Goal: Task Accomplishment & Management: Manage account settings

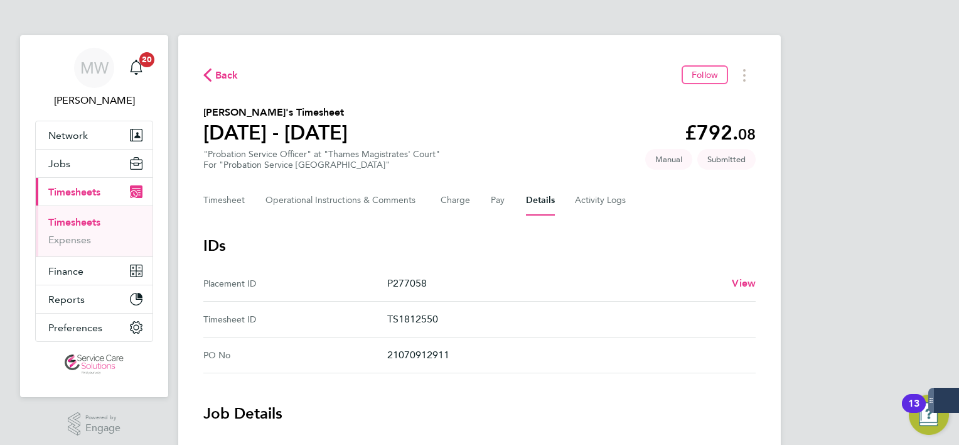
scroll to position [352, 0]
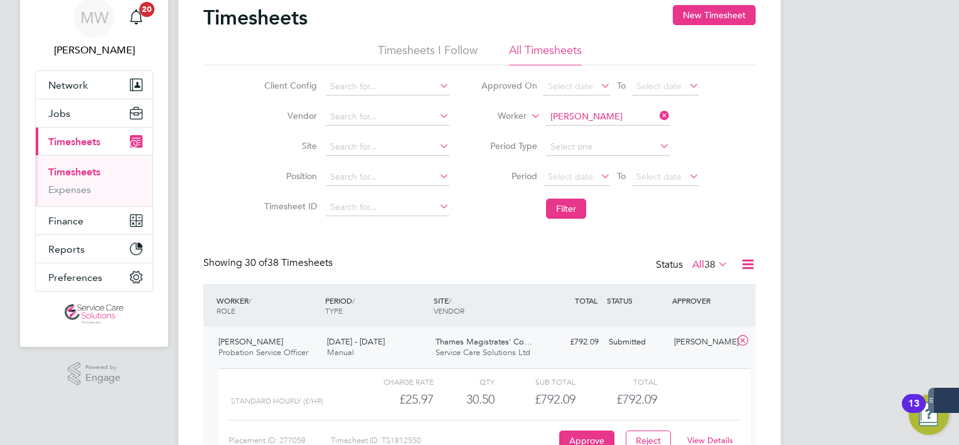
click at [657, 114] on icon at bounding box center [657, 116] width 0 height 18
click at [616, 116] on input at bounding box center [608, 117] width 124 height 18
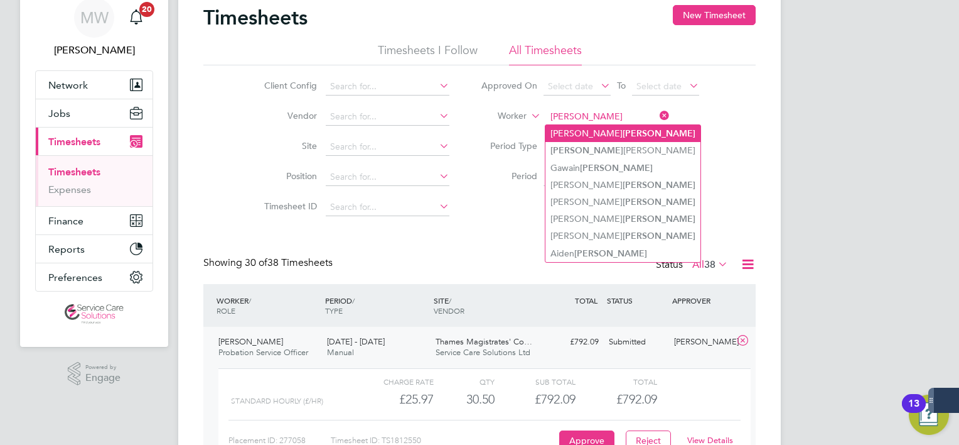
click at [613, 133] on li "[PERSON_NAME]" at bounding box center [623, 133] width 155 height 17
type input "[PERSON_NAME]"
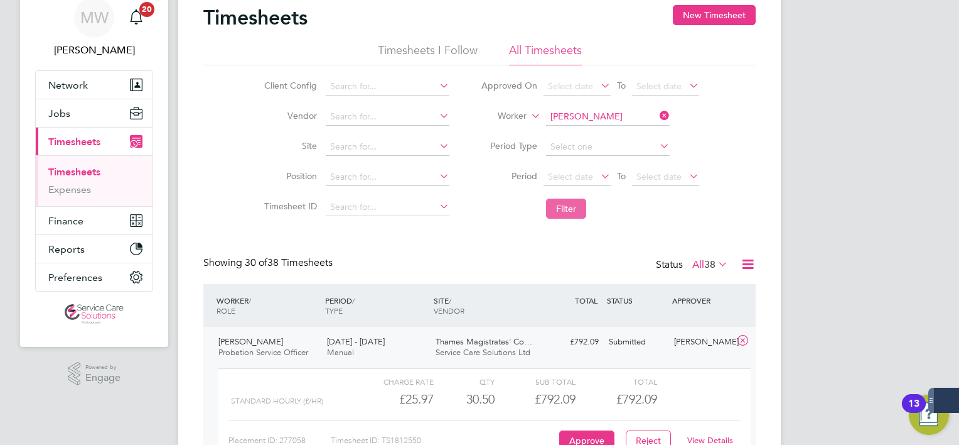
click at [567, 200] on button "Filter" at bounding box center [566, 208] width 40 height 20
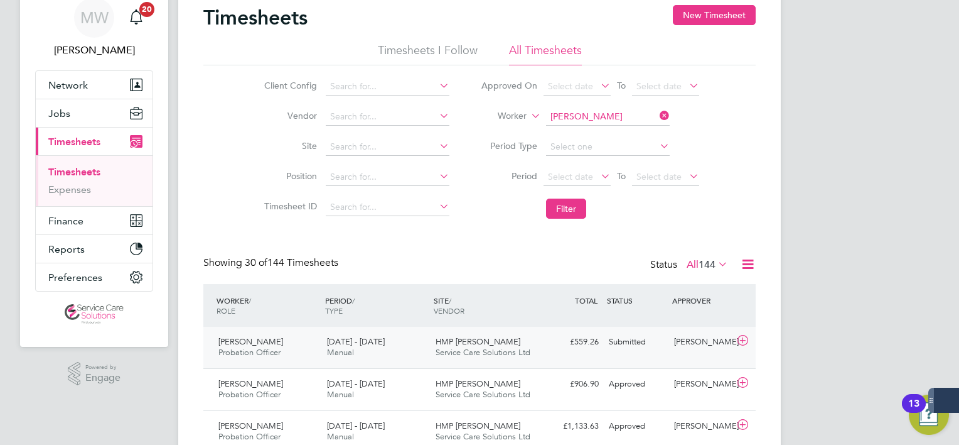
click at [505, 349] on span "Service Care Solutions Ltd" at bounding box center [483, 352] width 95 height 11
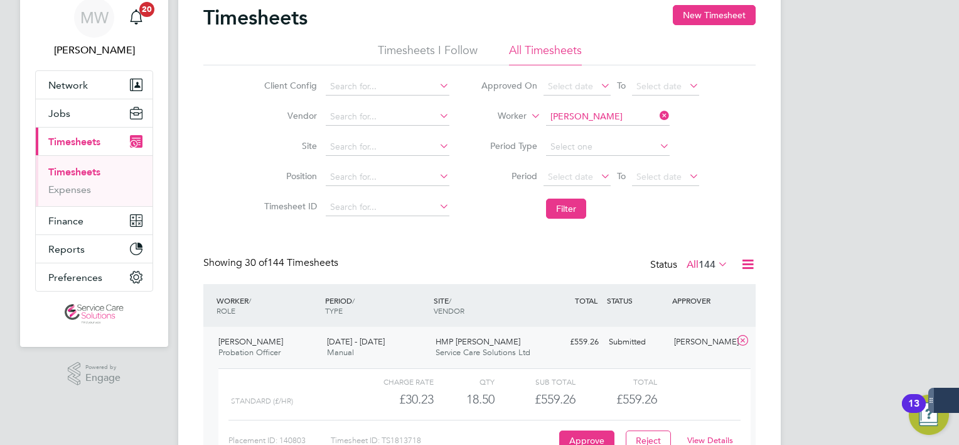
click at [713, 437] on link "View Details" at bounding box center [710, 439] width 46 height 11
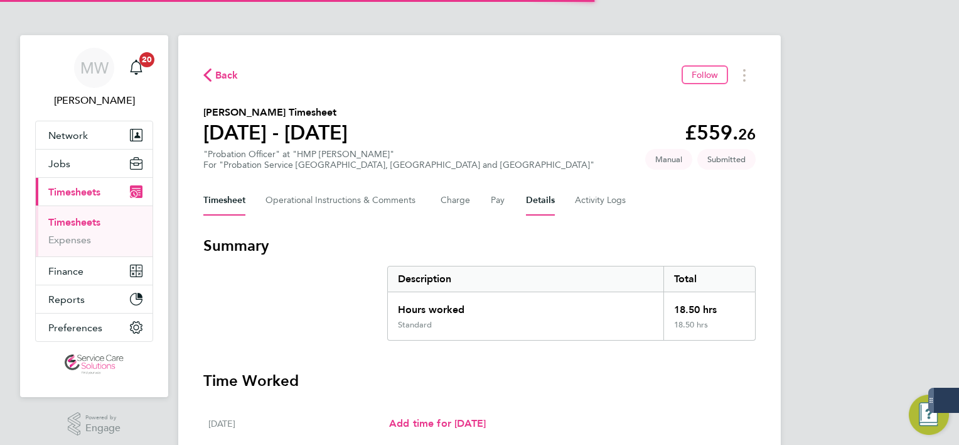
click at [549, 187] on button "Details" at bounding box center [540, 200] width 29 height 30
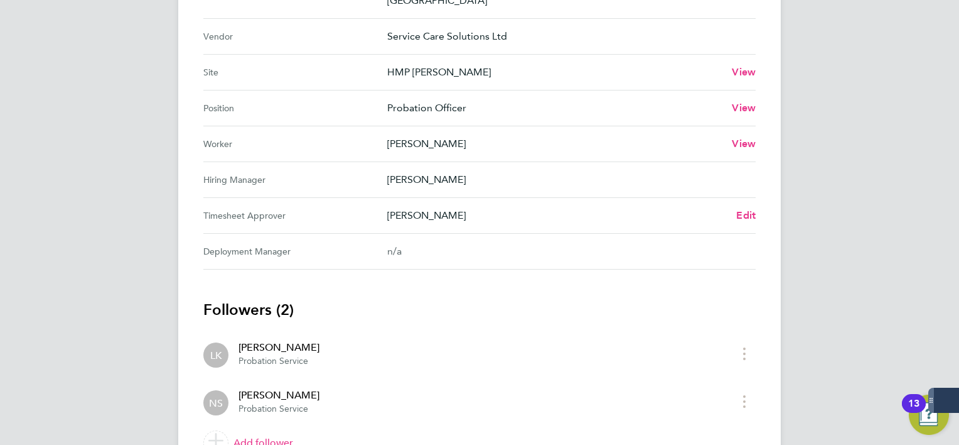
scroll to position [502, 0]
click at [745, 205] on Approver "Timesheet Approver Nicola Stuart Edit" at bounding box center [479, 215] width 552 height 36
click at [741, 208] on span "Edit" at bounding box center [745, 214] width 19 height 12
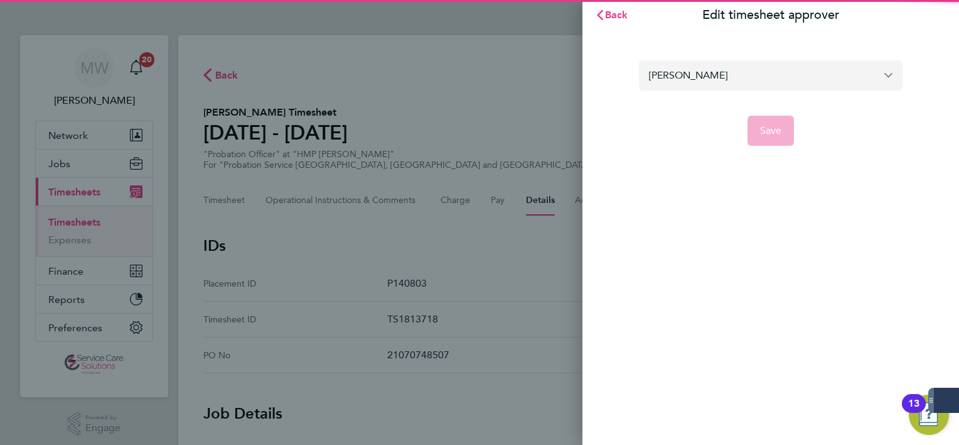
click at [760, 72] on input "[PERSON_NAME]" at bounding box center [771, 75] width 264 height 30
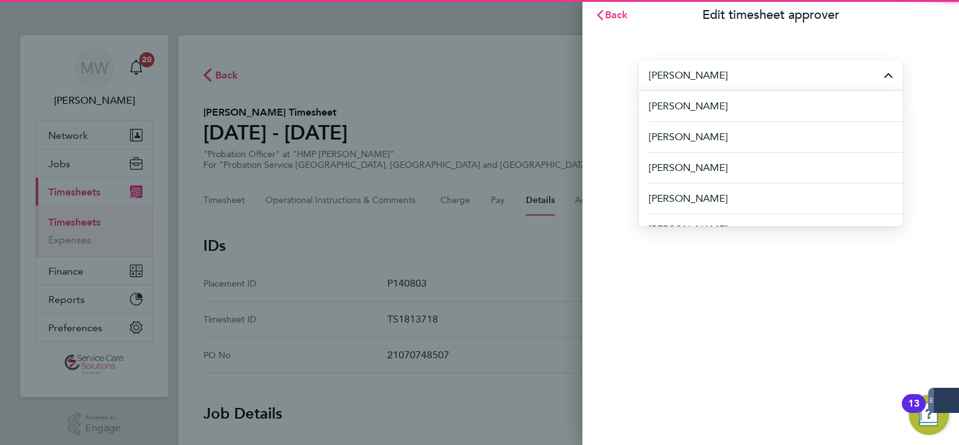
type input "k"
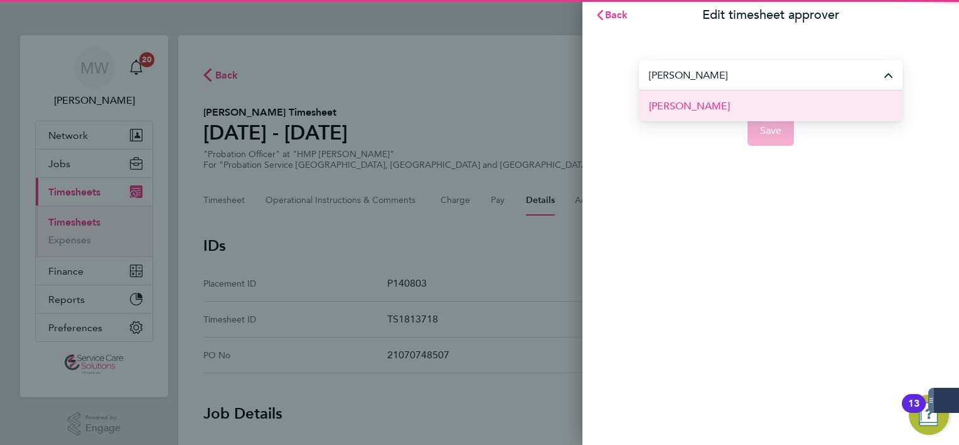
click at [758, 98] on li "Jessica Kundrat" at bounding box center [771, 105] width 264 height 31
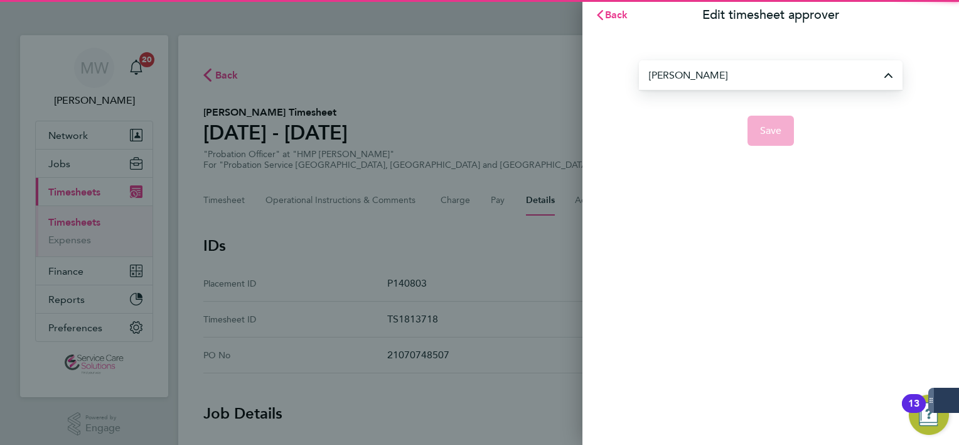
type input "Jessica Kundrat"
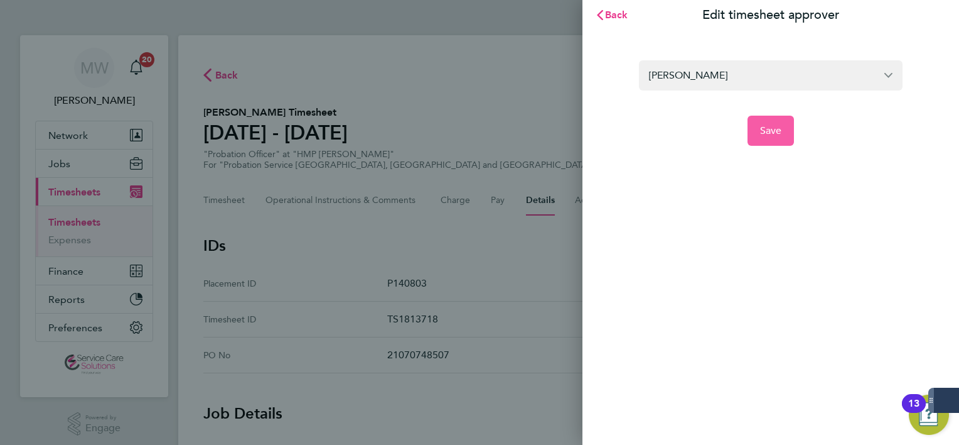
click at [764, 119] on button "Save" at bounding box center [771, 131] width 47 height 30
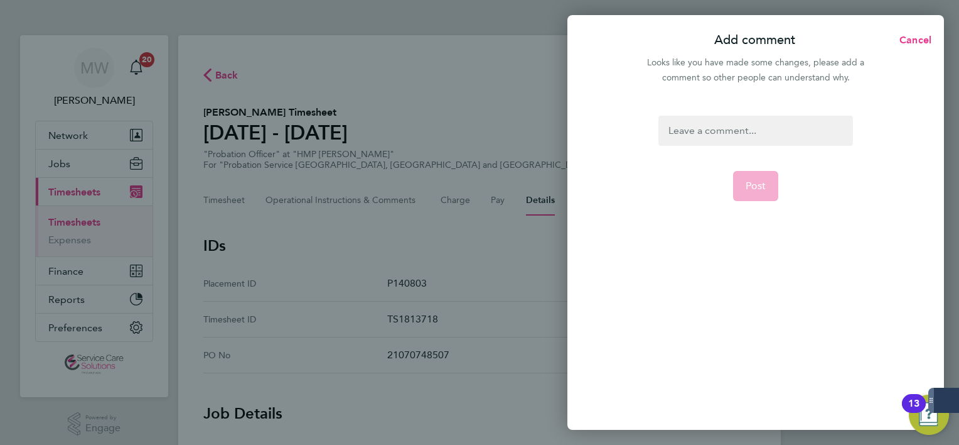
click at [758, 114] on div "Post" at bounding box center [756, 264] width 377 height 329
click at [758, 120] on div at bounding box center [756, 131] width 194 height 30
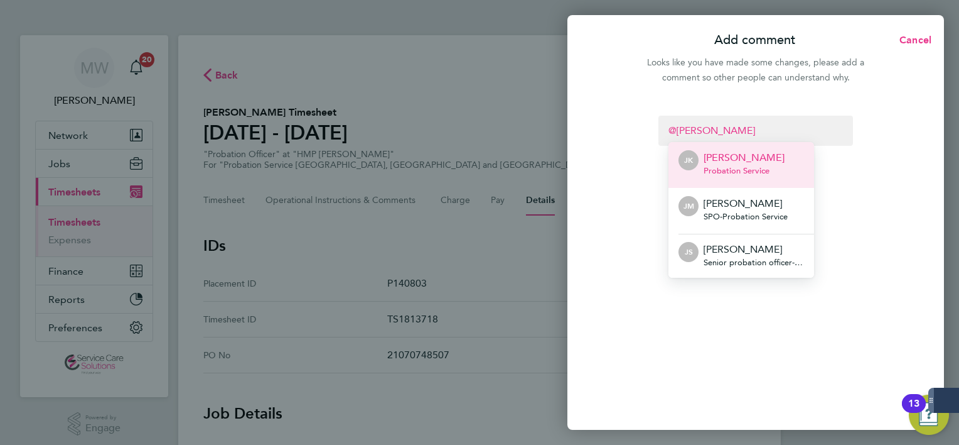
click at [755, 161] on p "Jessica Kundrat" at bounding box center [744, 157] width 81 height 15
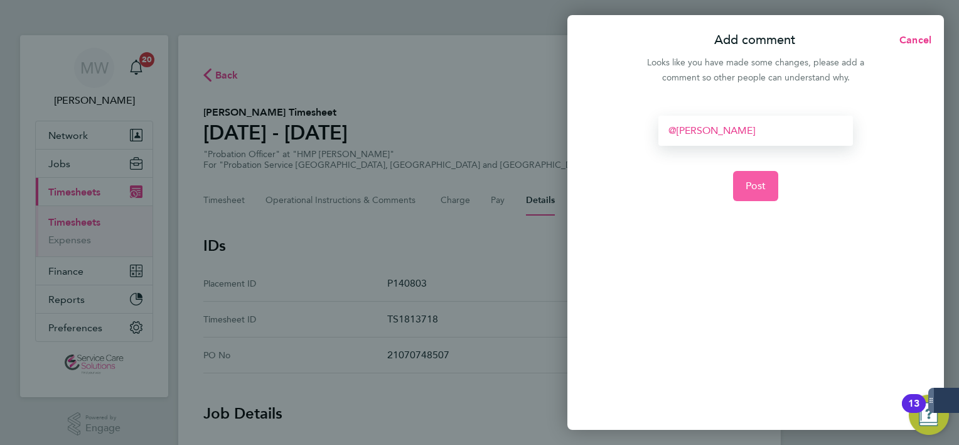
click at [755, 186] on span "Post" at bounding box center [756, 186] width 21 height 13
